Goal: Task Accomplishment & Management: Use online tool/utility

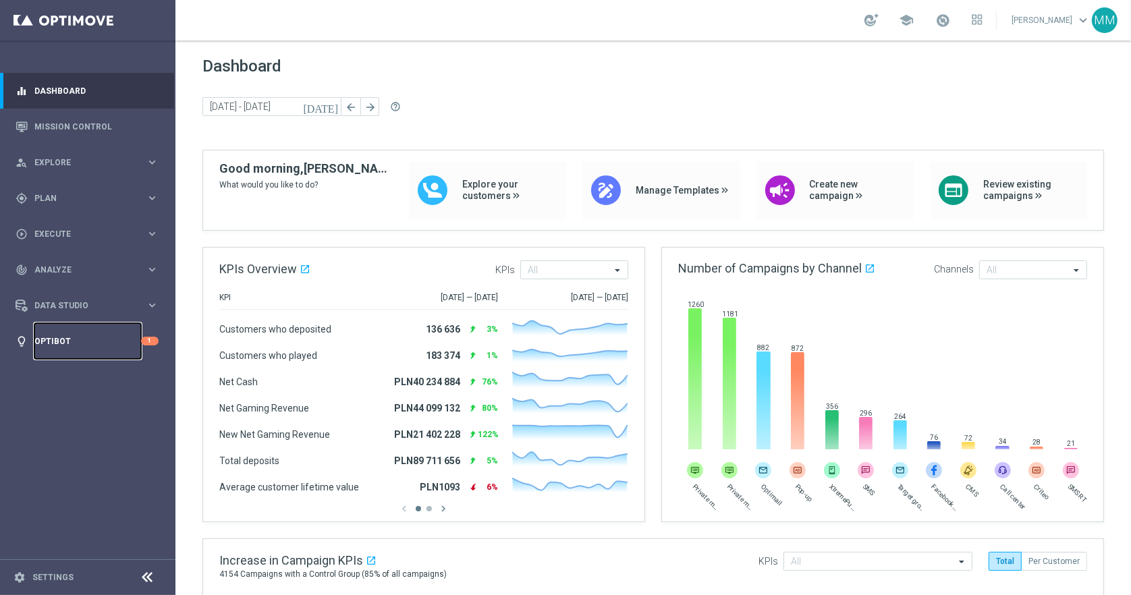
click at [71, 340] on link "Optibot" at bounding box center [87, 341] width 107 height 36
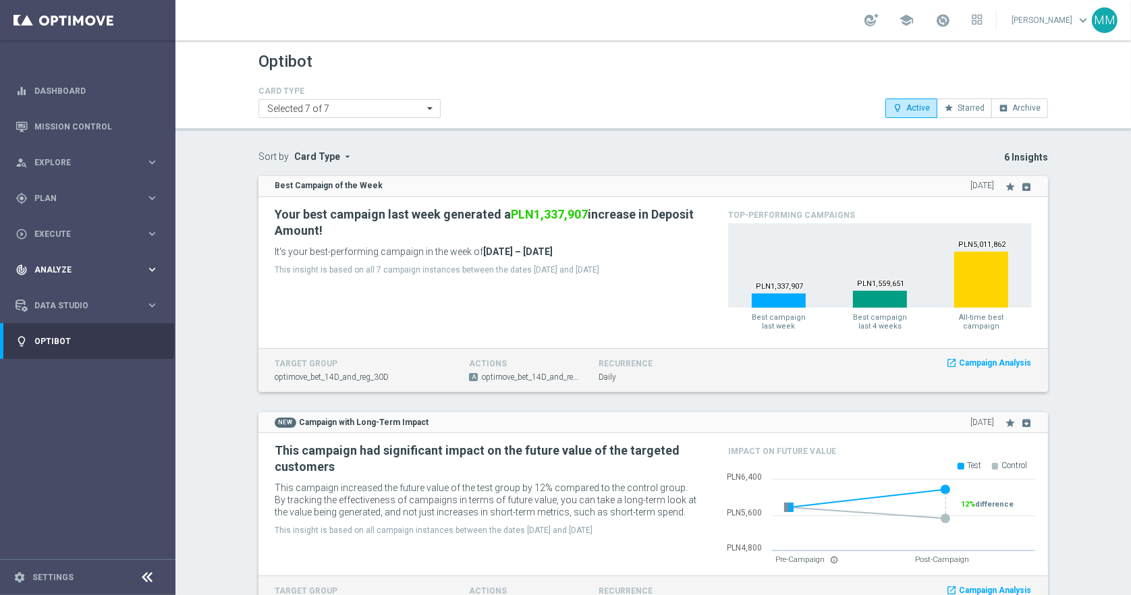
click at [88, 264] on div "track_changes Analyze" at bounding box center [81, 270] width 130 height 12
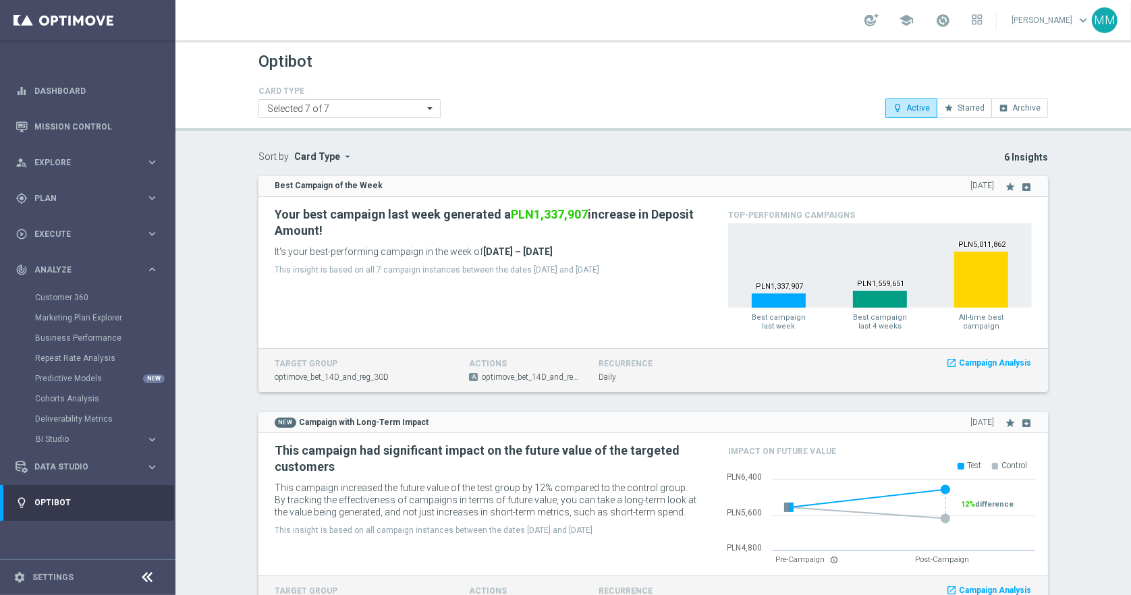
click at [76, 292] on div "Customer 360" at bounding box center [104, 298] width 139 height 20
click at [76, 300] on link "Customer 360" at bounding box center [87, 297] width 105 height 11
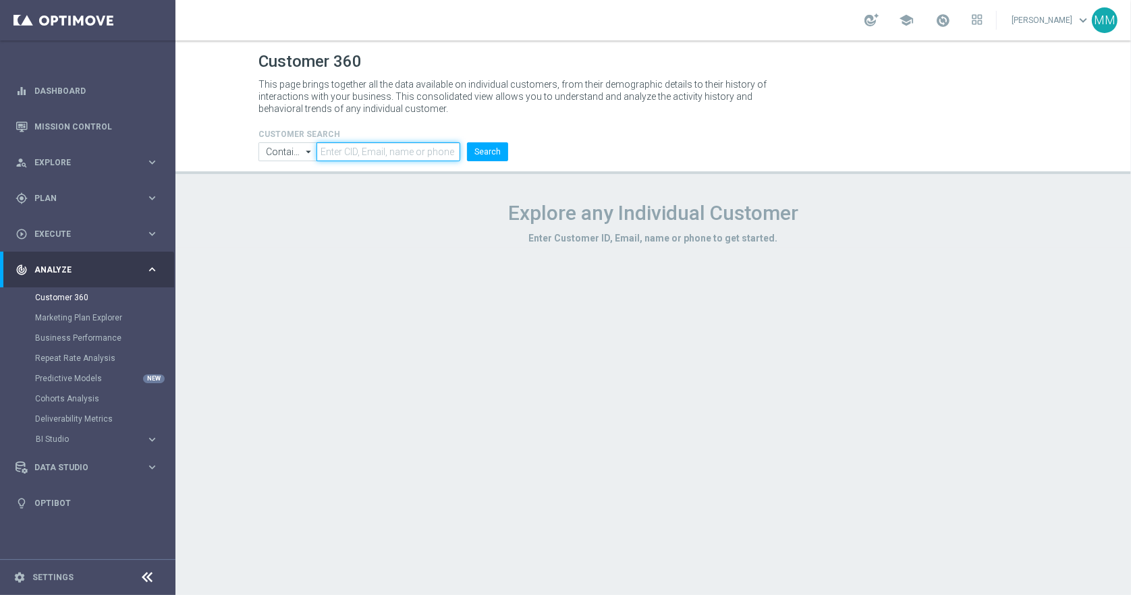
click at [417, 158] on input "text" at bounding box center [389, 151] width 144 height 19
paste input "miecielicaandrzej@gmail.com"
type input "miecielicaandrzej@gmail.com"
click at [481, 161] on li "Search" at bounding box center [488, 151] width 48 height 19
click at [485, 157] on button "Search" at bounding box center [487, 151] width 41 height 19
